Goal: Task Accomplishment & Management: Complete application form

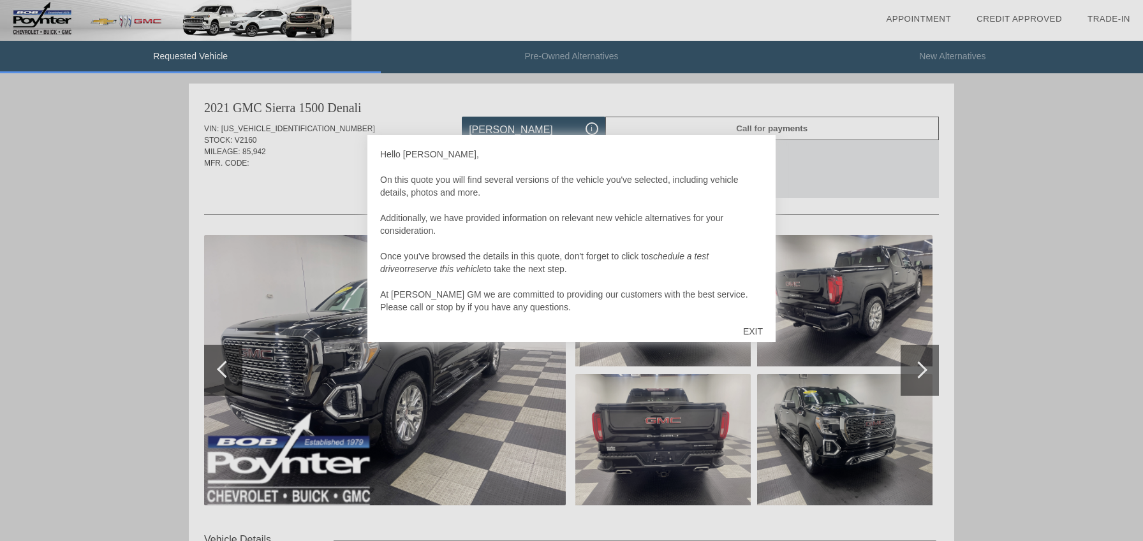
click at [758, 328] on div "EXIT" at bounding box center [752, 331] width 45 height 38
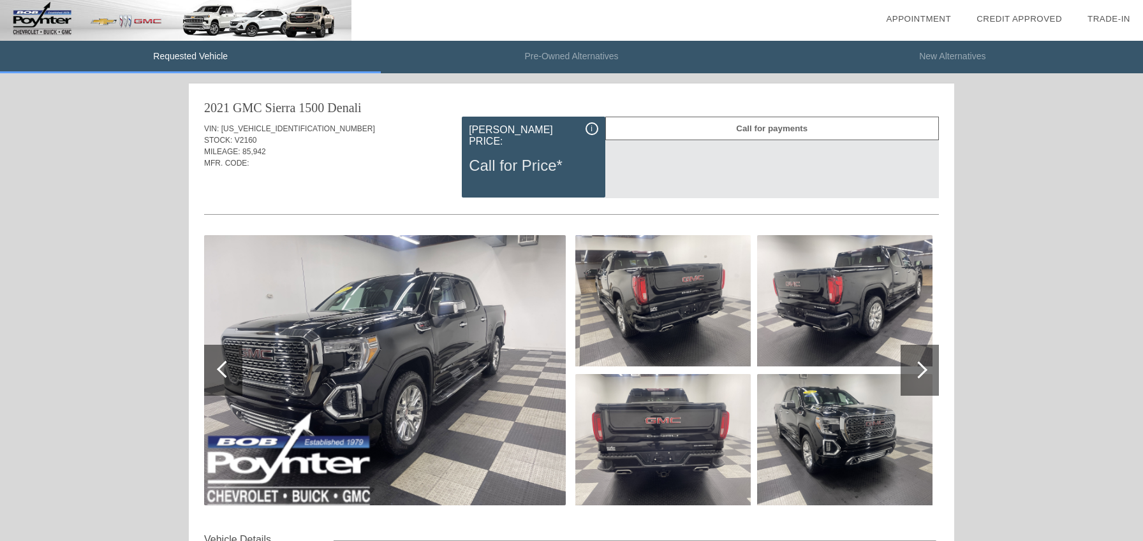
click at [930, 369] on div at bounding box center [919, 370] width 38 height 51
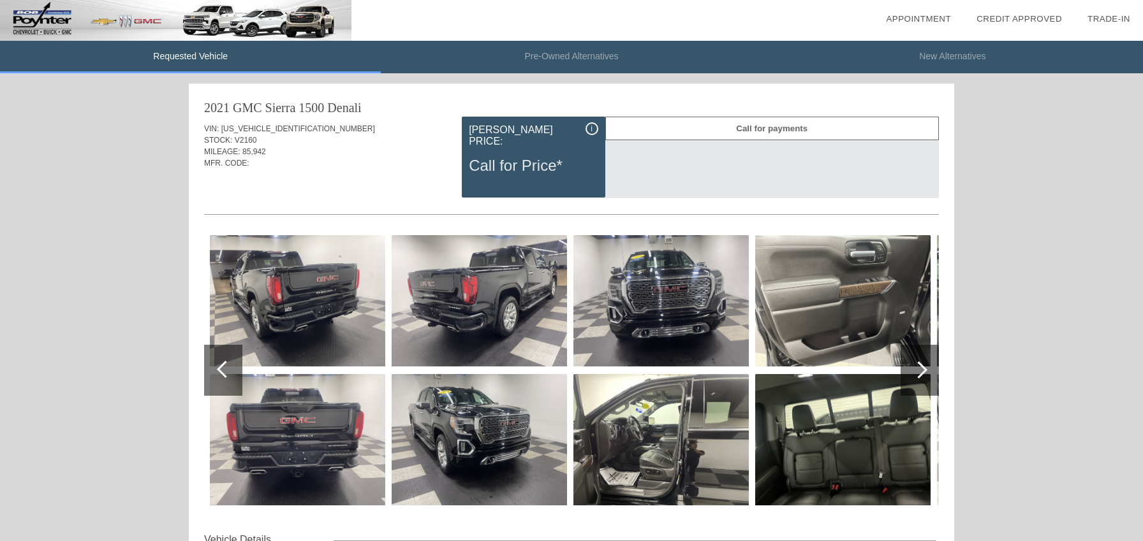
click at [921, 369] on div at bounding box center [918, 370] width 17 height 17
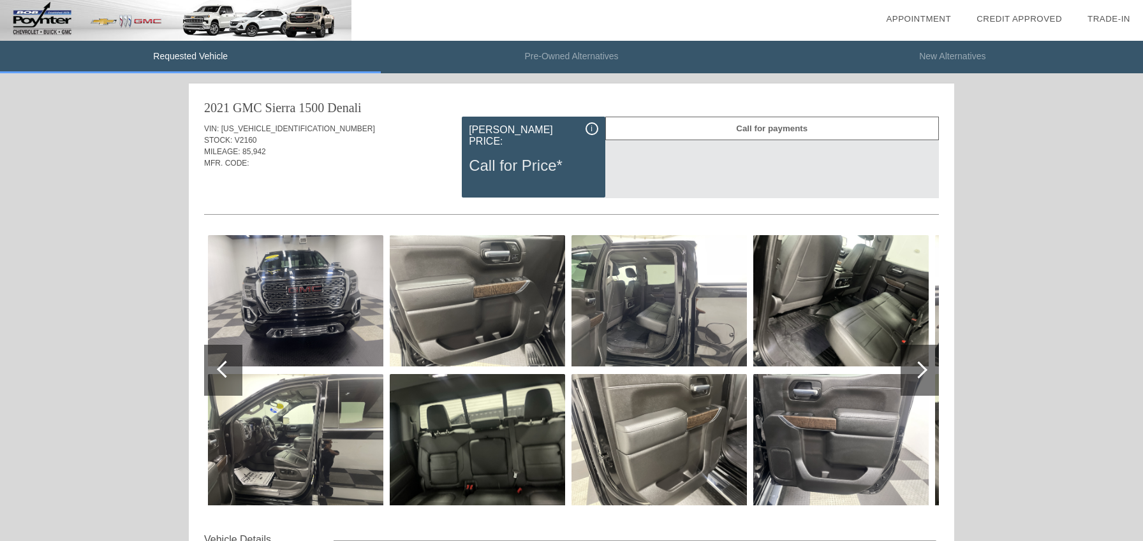
click at [919, 369] on div at bounding box center [918, 370] width 17 height 17
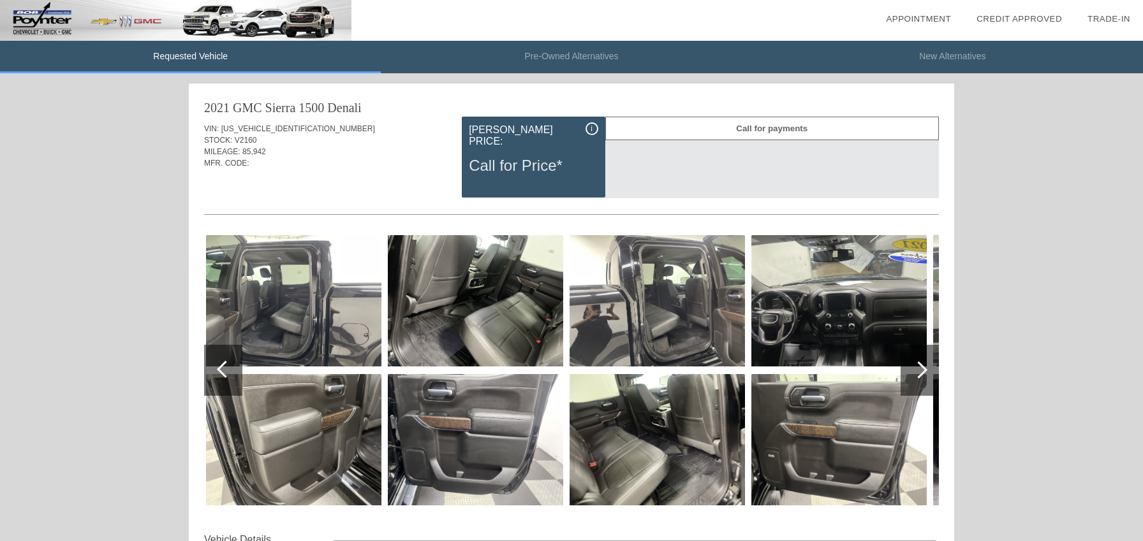
click at [919, 369] on div at bounding box center [918, 370] width 17 height 17
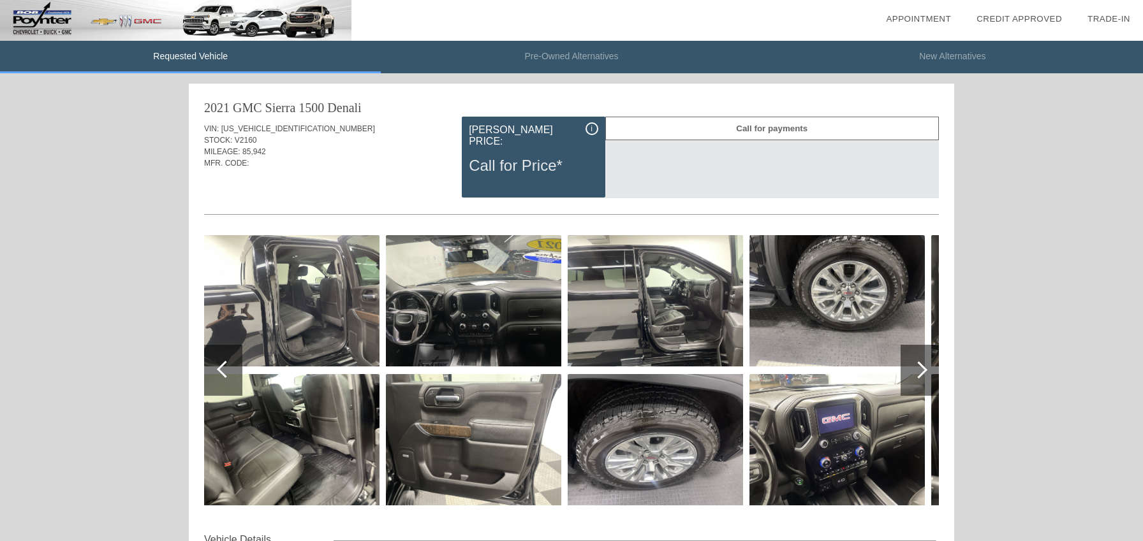
click at [918, 369] on div at bounding box center [918, 370] width 17 height 17
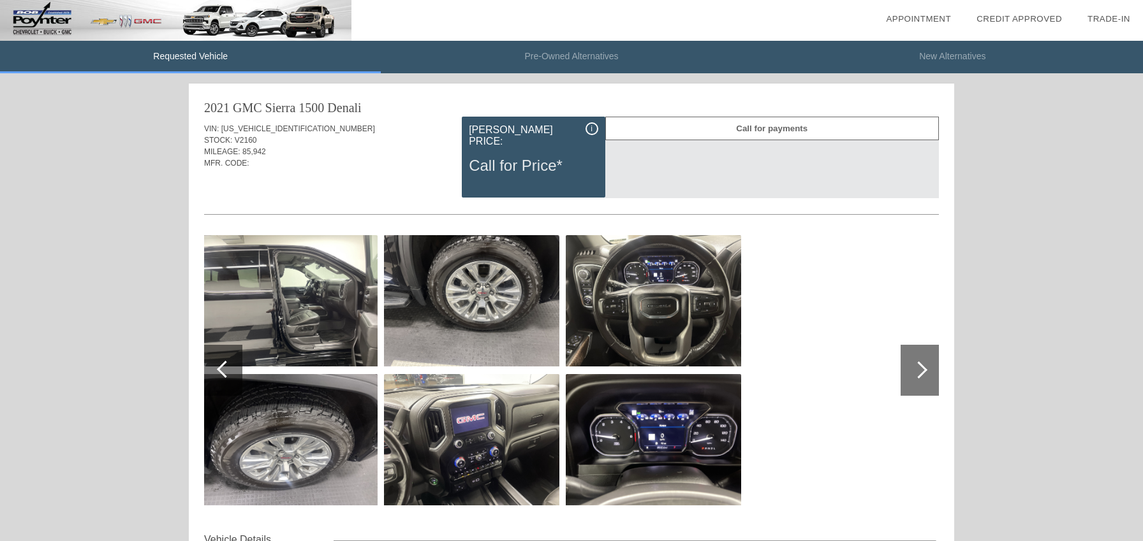
click at [918, 369] on div at bounding box center [918, 370] width 17 height 17
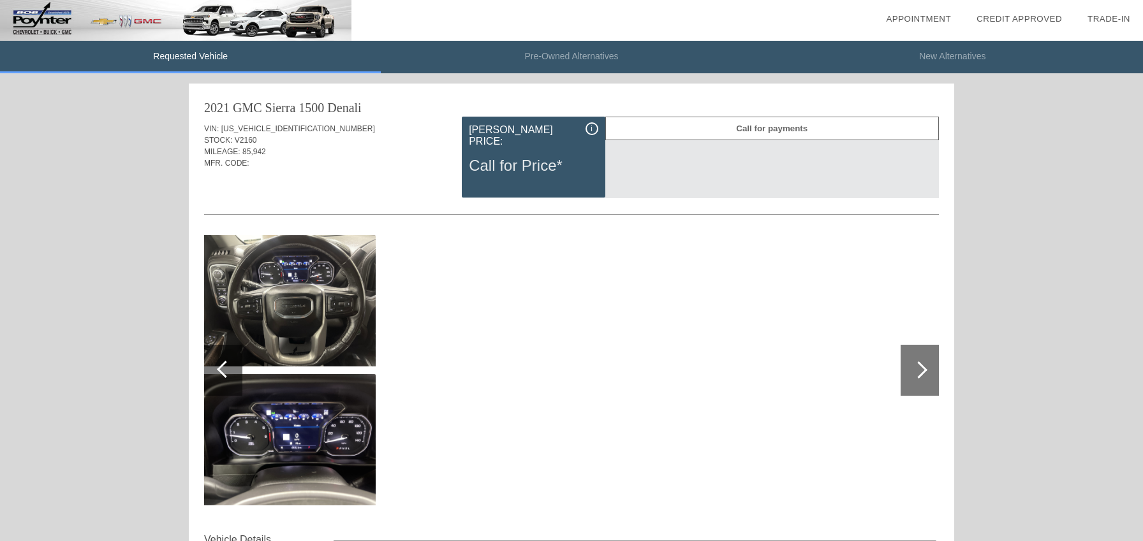
click at [223, 369] on div at bounding box center [225, 369] width 17 height 17
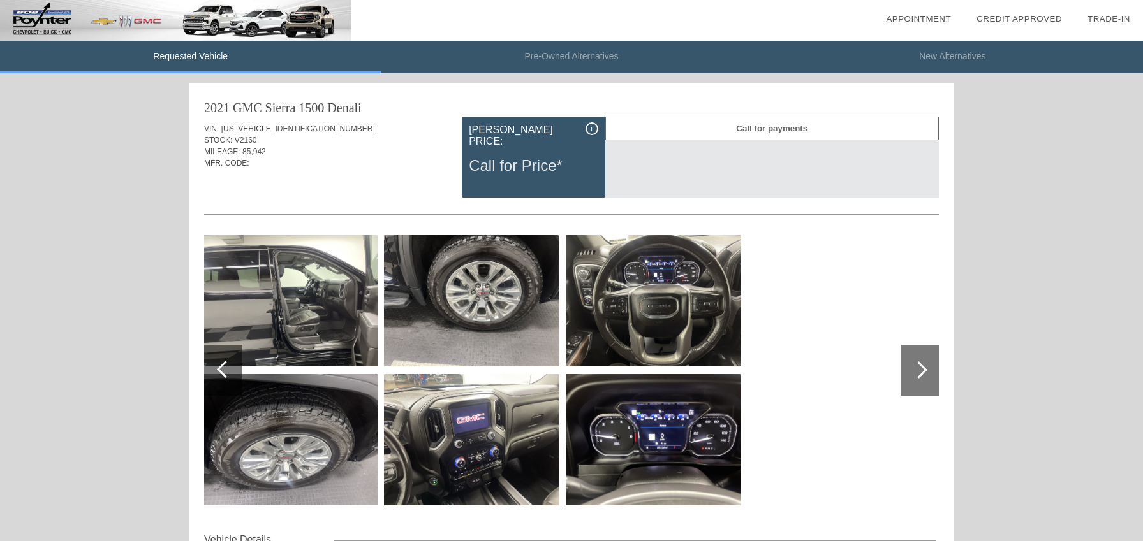
click at [223, 369] on div at bounding box center [225, 369] width 17 height 17
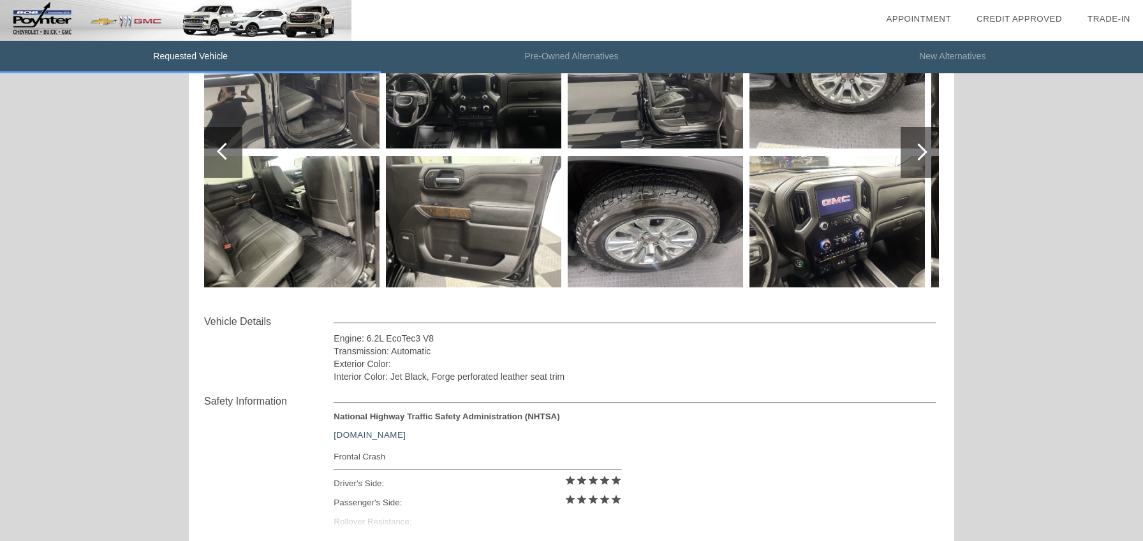
scroll to position [260, 0]
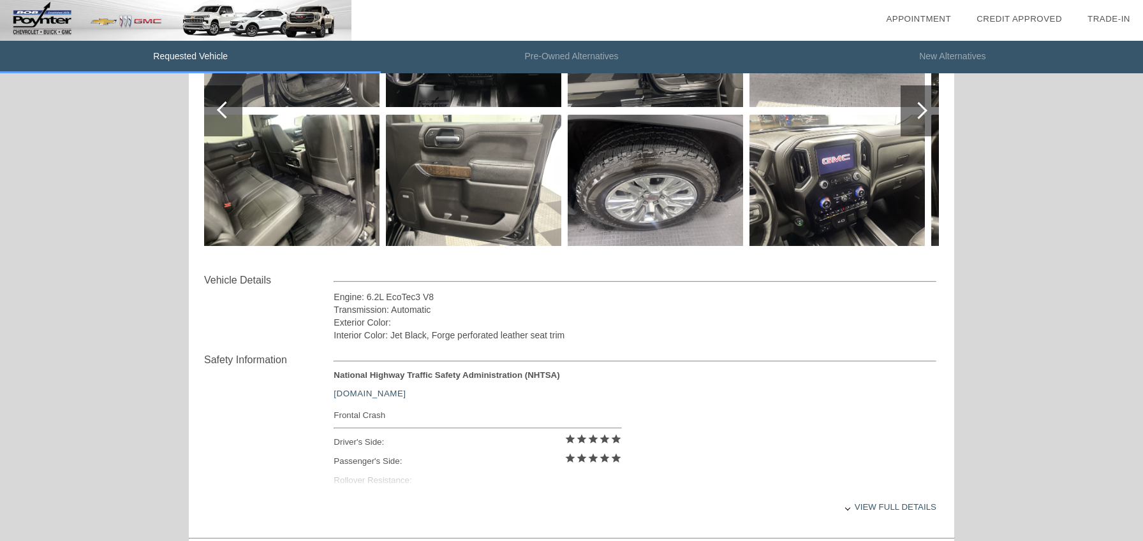
drag, startPoint x: 1127, startPoint y: 302, endPoint x: 1126, endPoint y: 316, distance: 14.7
click at [1126, 316] on div "Requested Vehicle Pre-Owned Alternatives New Alternatives date_range Appointmen…" at bounding box center [571, 271] width 1143 height 1062
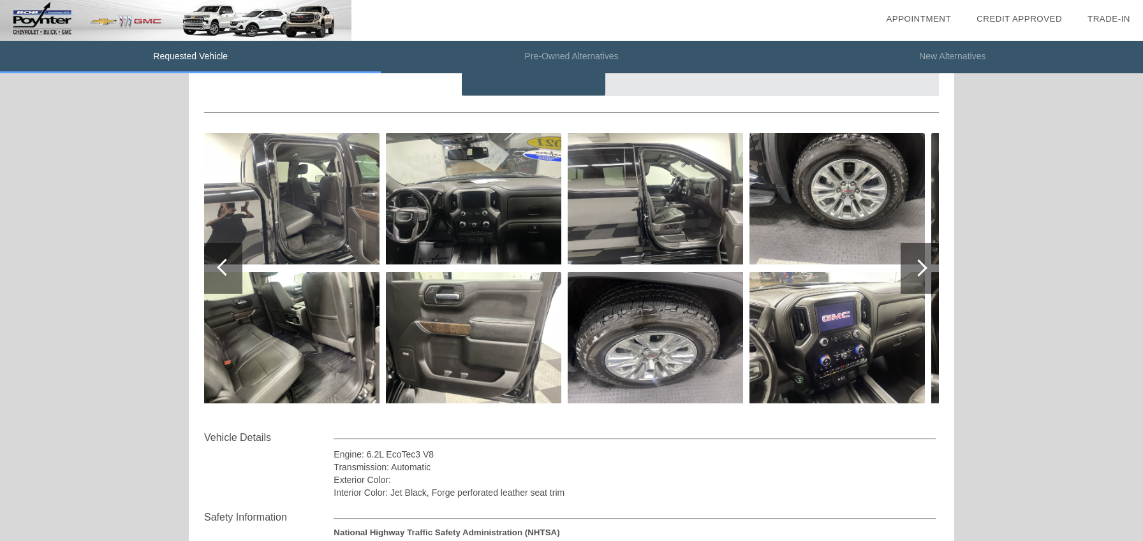
scroll to position [98, 0]
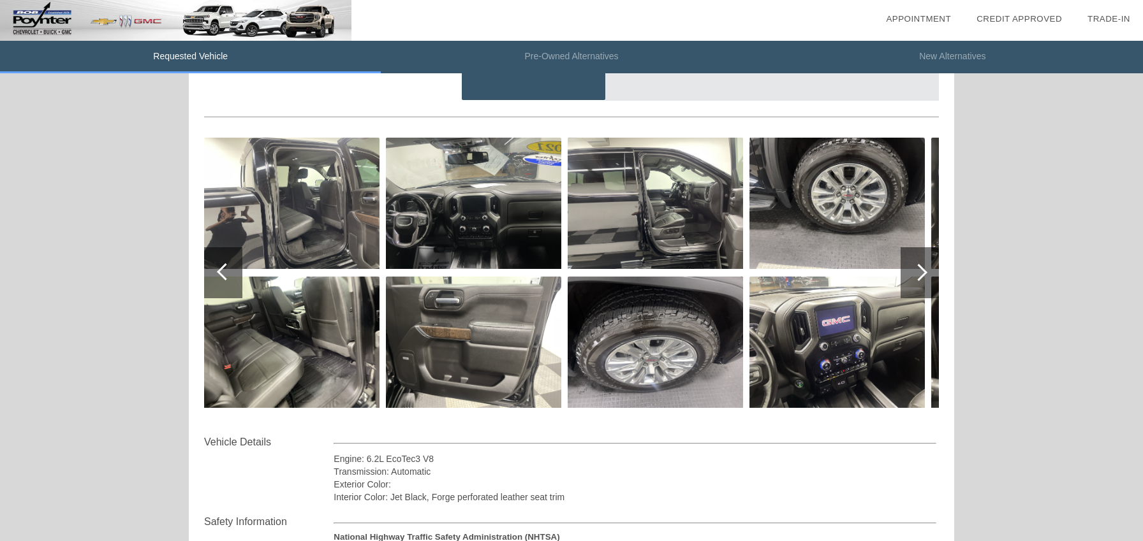
click at [680, 217] on img at bounding box center [655, 203] width 175 height 131
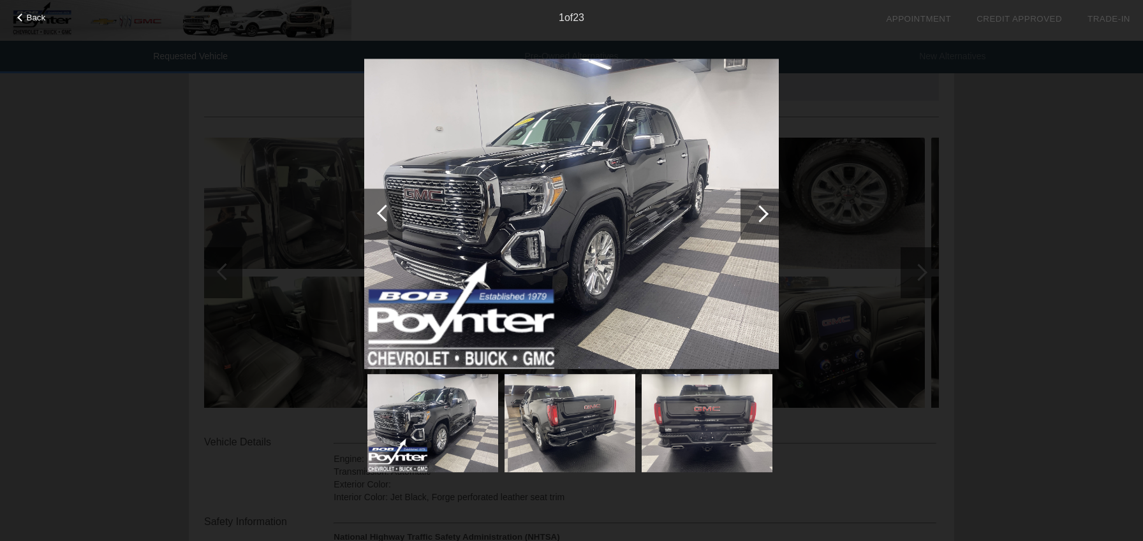
click at [765, 210] on div at bounding box center [759, 213] width 17 height 17
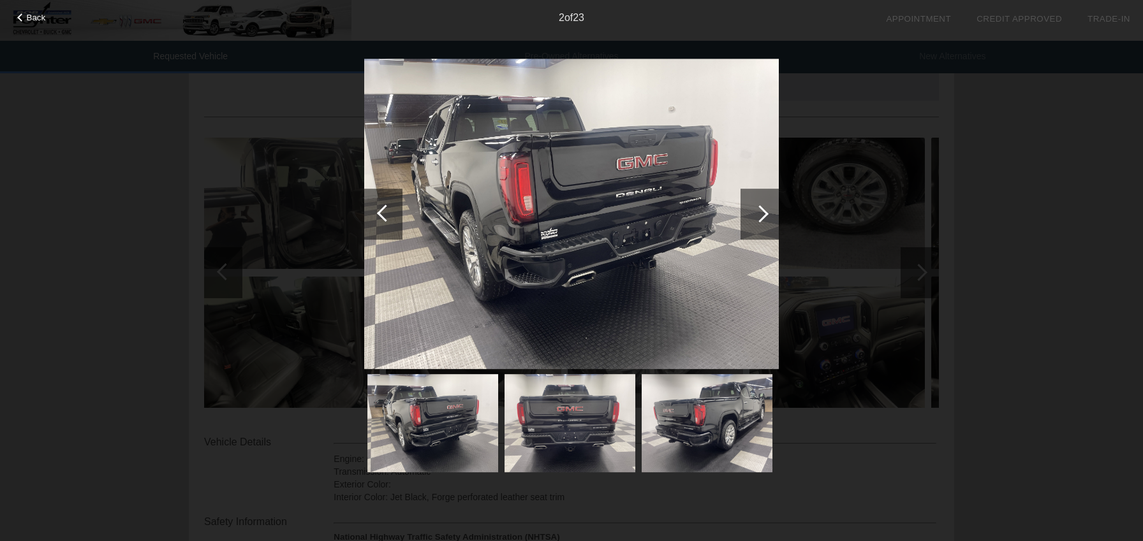
click at [754, 216] on div at bounding box center [759, 213] width 17 height 17
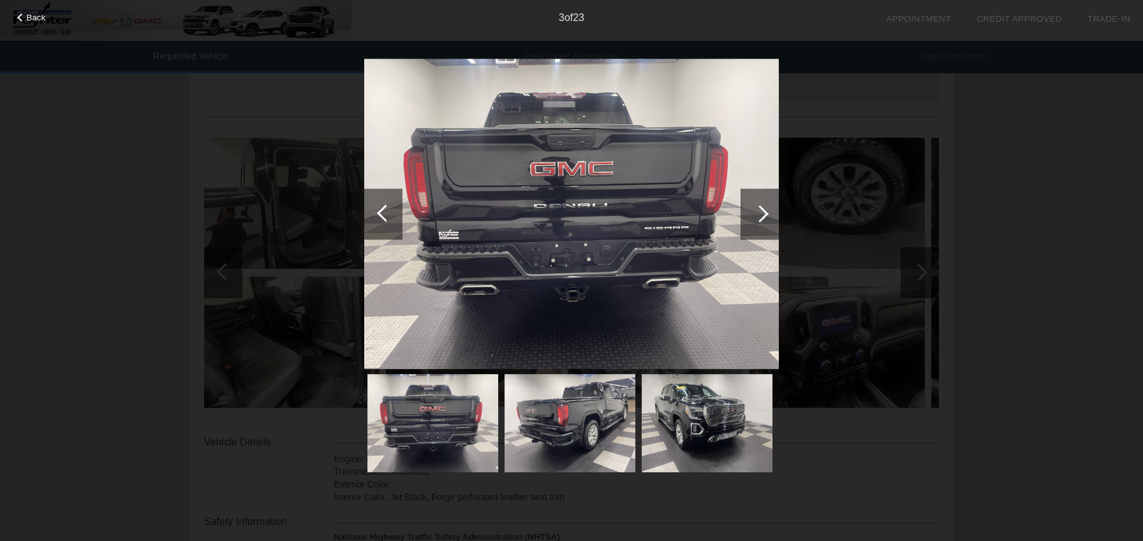
click at [754, 216] on div at bounding box center [759, 213] width 17 height 17
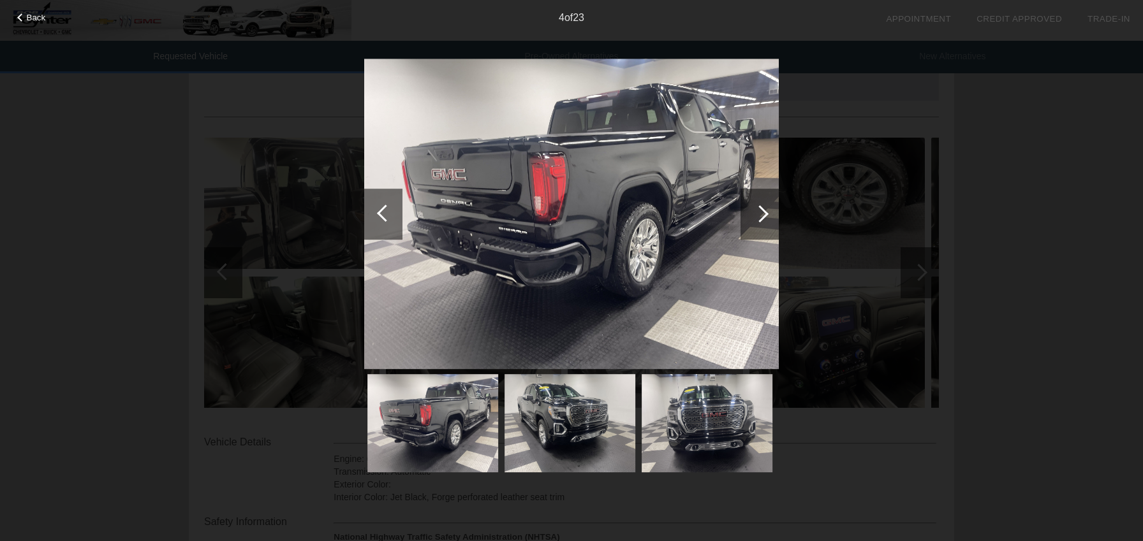
click at [754, 216] on div at bounding box center [759, 213] width 17 height 17
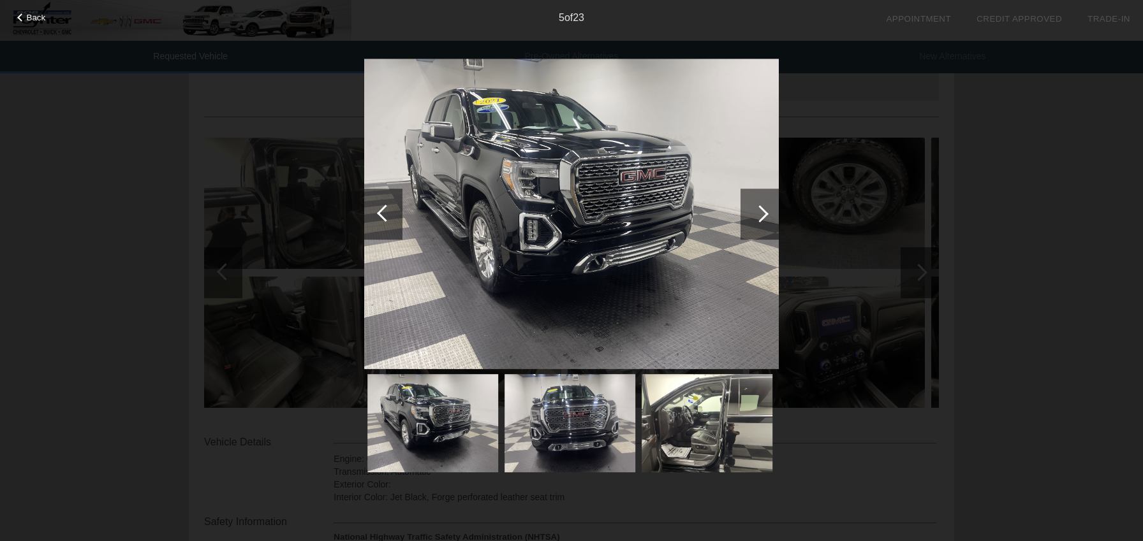
click at [754, 216] on div at bounding box center [759, 213] width 17 height 17
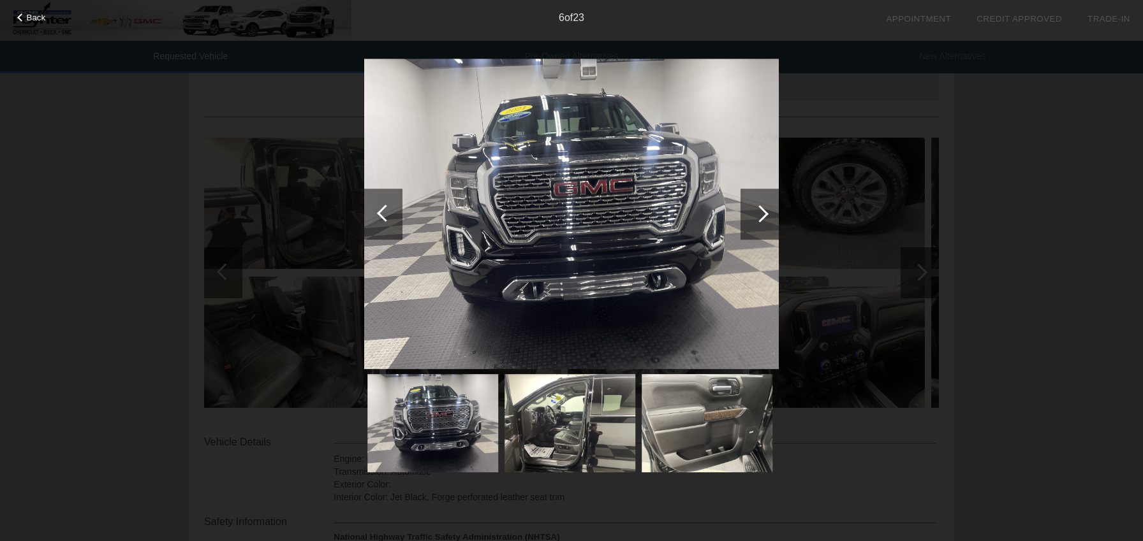
click at [754, 216] on div at bounding box center [759, 213] width 17 height 17
